Goal: Submit feedback/report problem

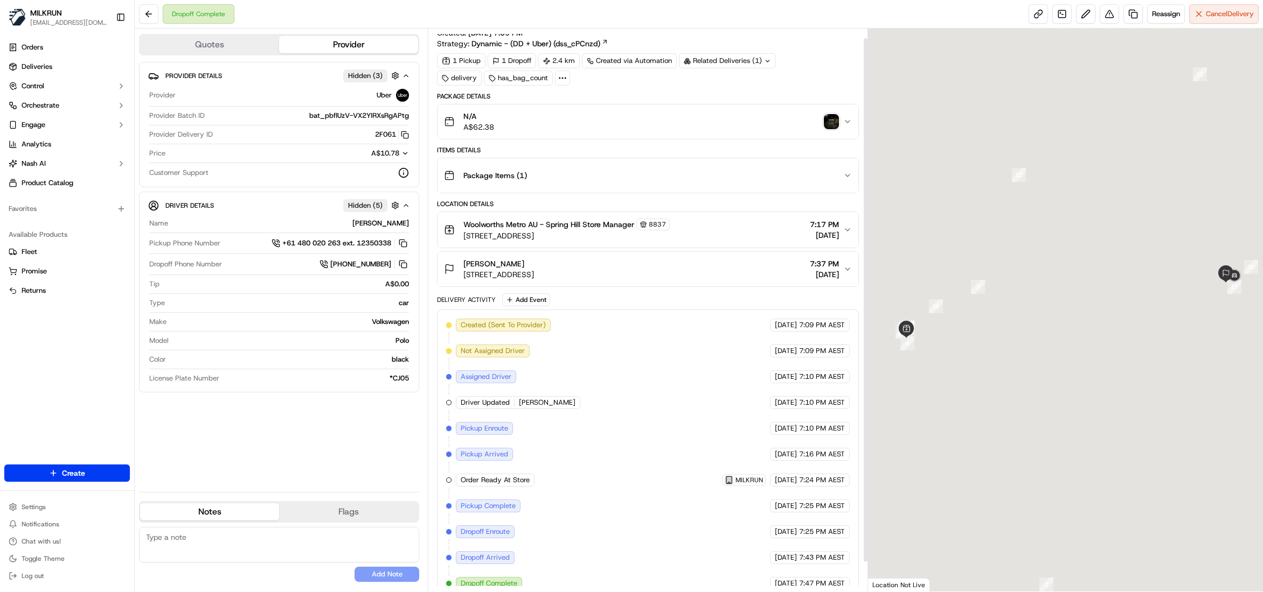
scroll to position [41, 0]
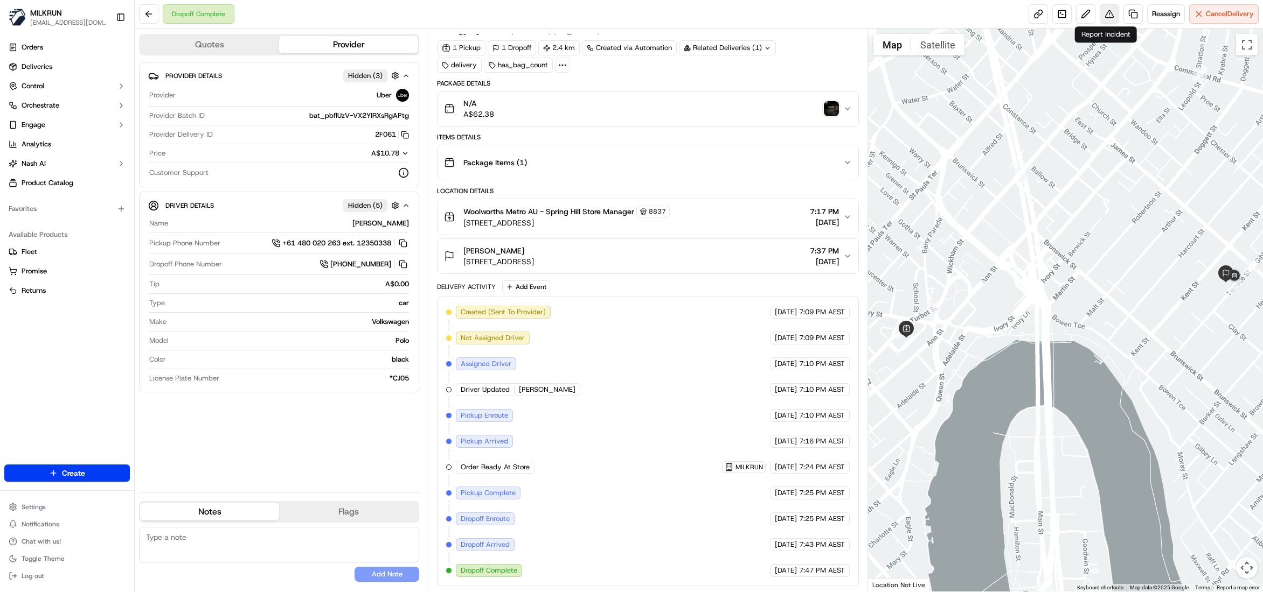
click at [1103, 21] on button at bounding box center [1108, 13] width 19 height 19
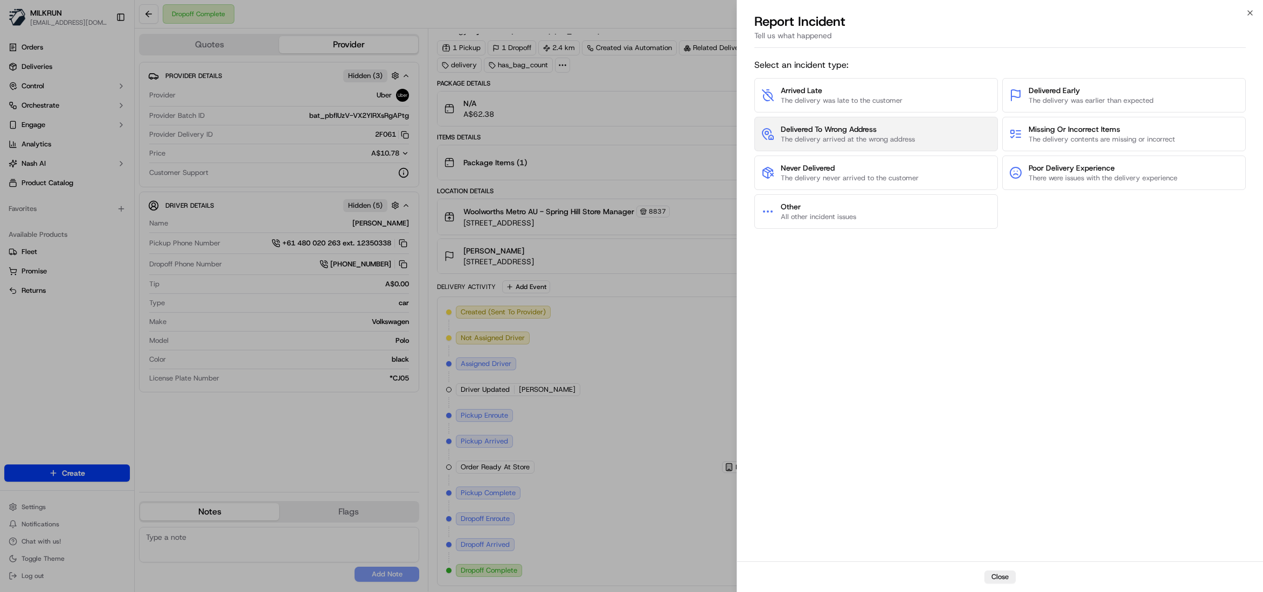
click at [920, 135] on button "Delivered To Wrong Address The delivery arrived at the wrong address" at bounding box center [875, 134] width 243 height 34
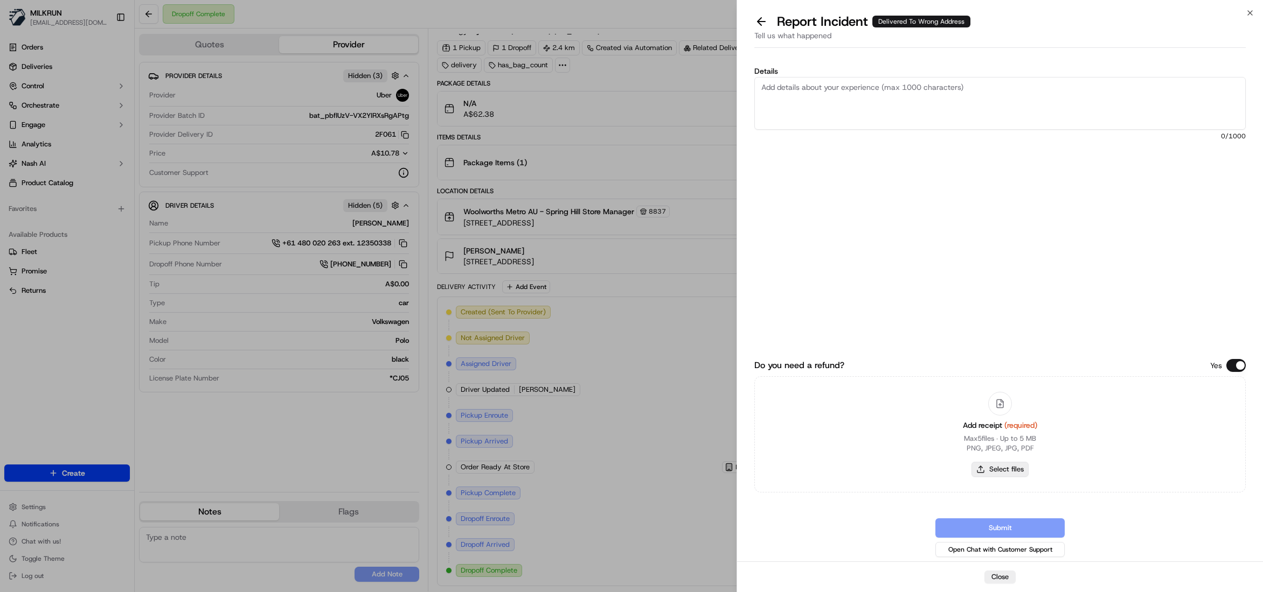
click at [1003, 463] on button "Select files" at bounding box center [999, 469] width 57 height 15
type input "C:\fakepath\Mallory Glasse.pdf"
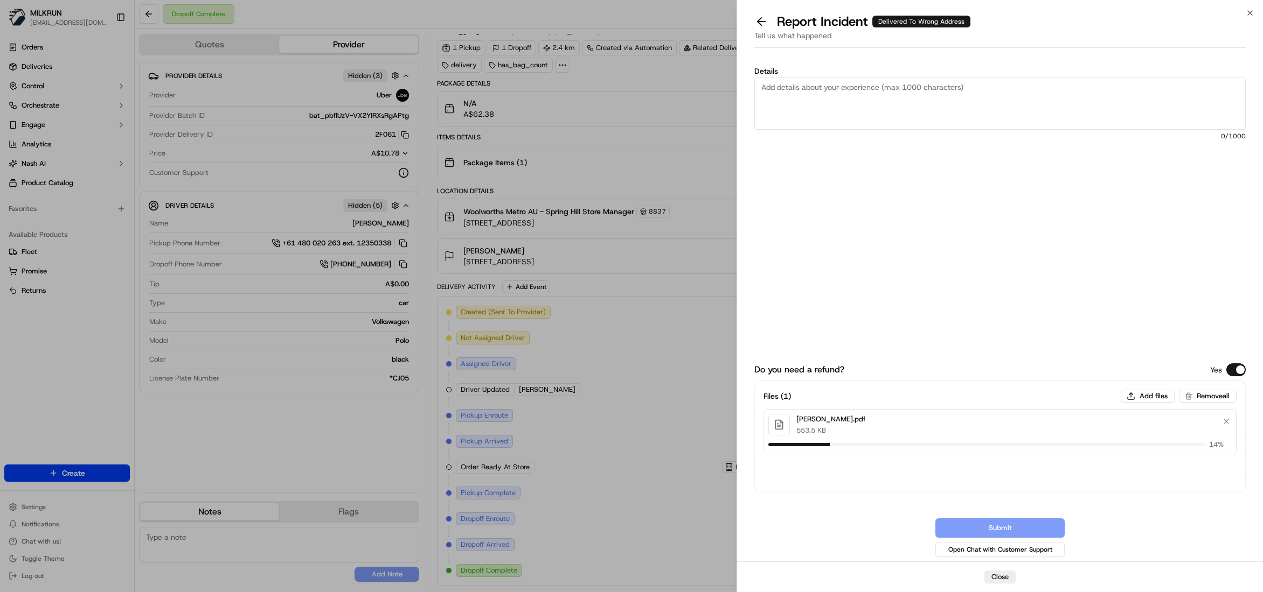
click at [824, 101] on textarea "Details" at bounding box center [999, 103] width 491 height 53
type textarea "HI Team, Please review and process billing adjustment, The driver deliver the o…"
click at [1033, 529] on button "Submit" at bounding box center [999, 528] width 129 height 19
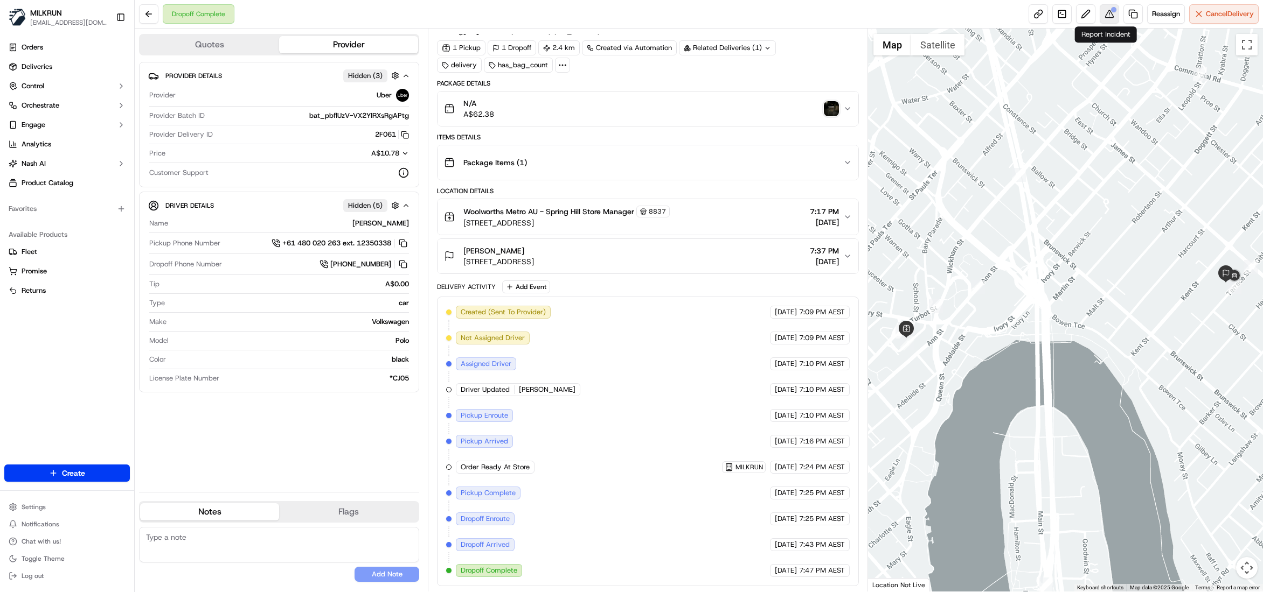
click at [1105, 14] on button at bounding box center [1108, 13] width 19 height 19
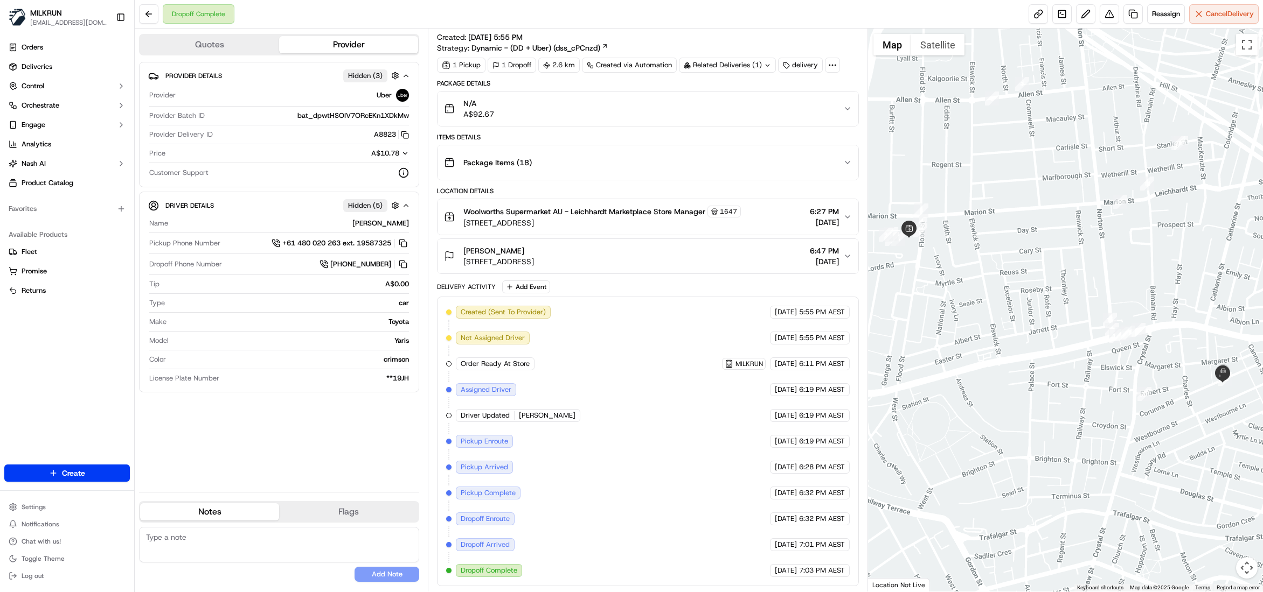
scroll to position [24, 0]
